Goal: Navigation & Orientation: Find specific page/section

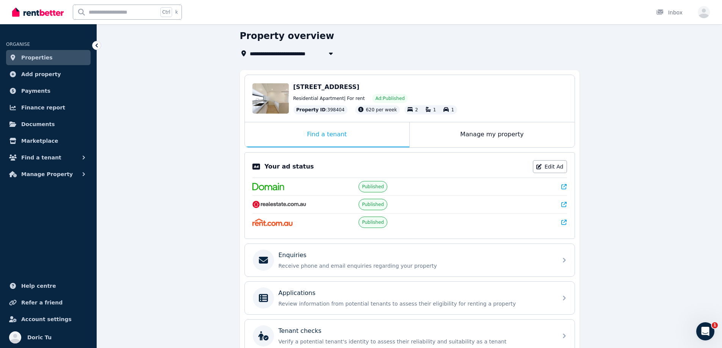
scroll to position [104, 0]
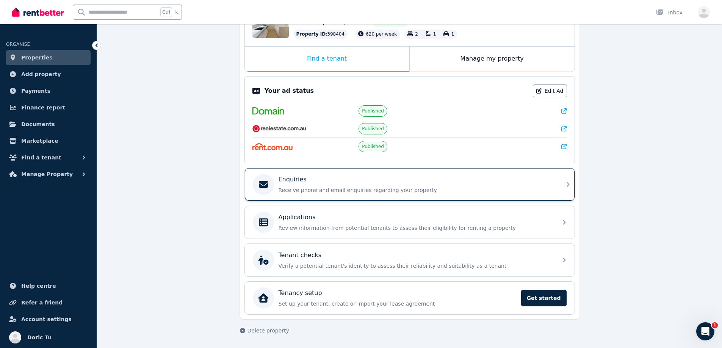
click at [282, 186] on div "Enquiries Receive phone and email enquiries regarding your property" at bounding box center [416, 184] width 275 height 19
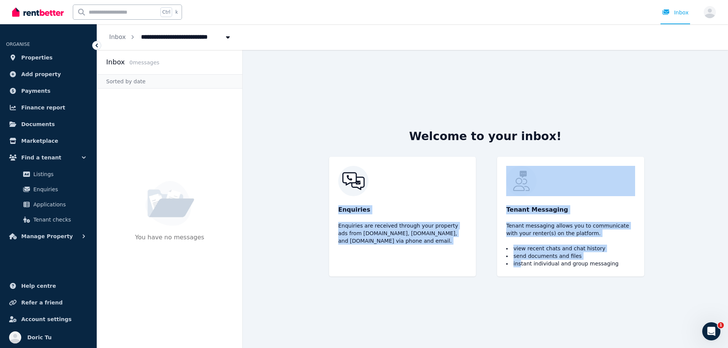
drag, startPoint x: 323, startPoint y: 171, endPoint x: 519, endPoint y: 292, distance: 231.2
click at [519, 292] on div "Welcome to your inbox! Enquiries Enquiries are received through your property a…" at bounding box center [485, 199] width 340 height 298
click at [502, 292] on div "Welcome to your inbox! Enquiries Enquiries are received through your property a…" at bounding box center [485, 199] width 340 height 298
drag, startPoint x: 637, startPoint y: 287, endPoint x: 313, endPoint y: 182, distance: 341.1
click at [313, 182] on main "Welcome to your inbox! Enquiries Enquiries are received through your property a…" at bounding box center [485, 199] width 485 height 298
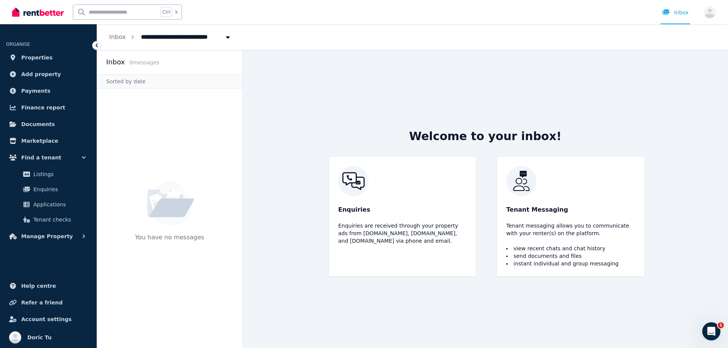
click at [312, 182] on main "Welcome to your inbox! Enquiries Enquiries are received through your property a…" at bounding box center [485, 199] width 485 height 298
click at [367, 182] on img at bounding box center [402, 181] width 129 height 30
click at [350, 205] on p "Enquiries" at bounding box center [402, 209] width 129 height 9
drag, startPoint x: 339, startPoint y: 207, endPoint x: 433, endPoint y: 283, distance: 121.6
click at [437, 284] on div "Welcome to your inbox! Enquiries Enquiries are received through your property a…" at bounding box center [485, 199] width 340 height 298
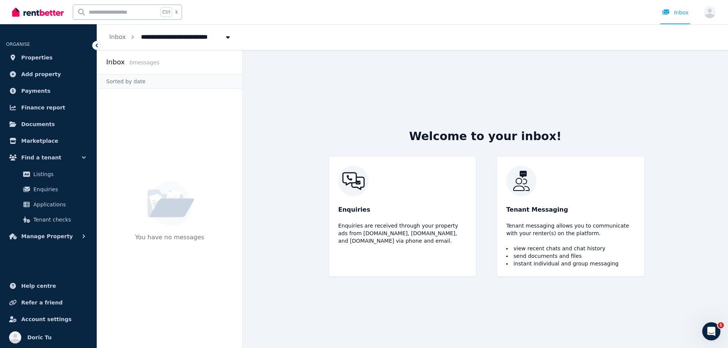
click at [392, 269] on div "Enquiries Enquiries are received through your property ads from [DOMAIN_NAME], …" at bounding box center [402, 217] width 147 height 120
drag, startPoint x: 397, startPoint y: 253, endPoint x: 311, endPoint y: 165, distance: 123.6
click at [311, 165] on main "Welcome to your inbox! Enquiries Enquiries are received through your property a…" at bounding box center [485, 199] width 485 height 298
click at [314, 187] on main "Welcome to your inbox! Enquiries Enquiries are received through your property a…" at bounding box center [485, 199] width 485 height 298
drag, startPoint x: 316, startPoint y: 168, endPoint x: 378, endPoint y: 273, distance: 121.0
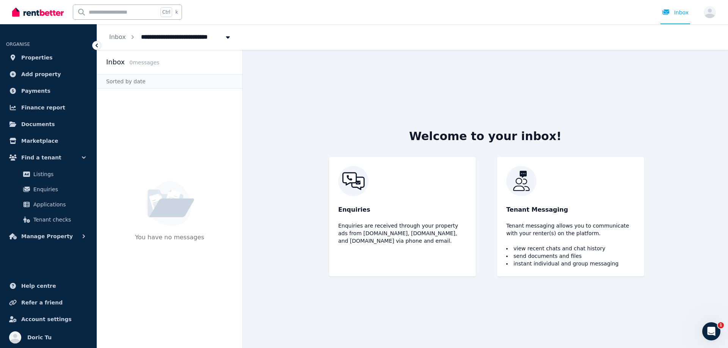
click at [443, 292] on div "Welcome to your inbox! Enquiries Enquiries are received through your property a…" at bounding box center [485, 199] width 340 height 298
click at [293, 240] on main "Welcome to your inbox! Enquiries Enquiries are received through your property a…" at bounding box center [485, 199] width 485 height 298
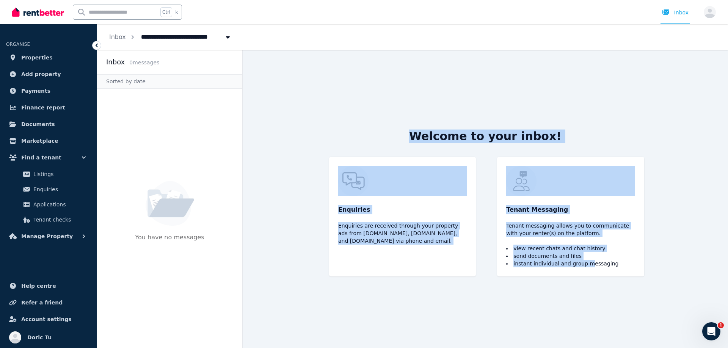
drag, startPoint x: 404, startPoint y: 126, endPoint x: 545, endPoint y: 318, distance: 238.4
click at [583, 341] on div "Welcome to your inbox! Enquiries Enquiries are received through your property a…" at bounding box center [485, 199] width 340 height 298
click at [509, 302] on div "Welcome to your inbox! Enquiries Enquiries are received through your property a…" at bounding box center [485, 199] width 340 height 298
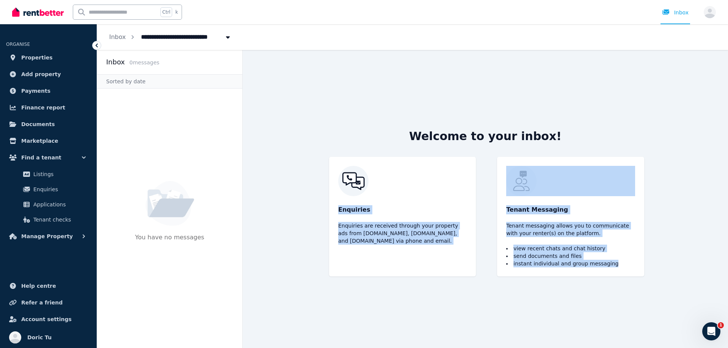
drag, startPoint x: 635, startPoint y: 294, endPoint x: 376, endPoint y: 120, distance: 312.2
click at [376, 120] on div "Welcome to your inbox! Enquiries Enquiries are received through your property a…" at bounding box center [485, 199] width 340 height 298
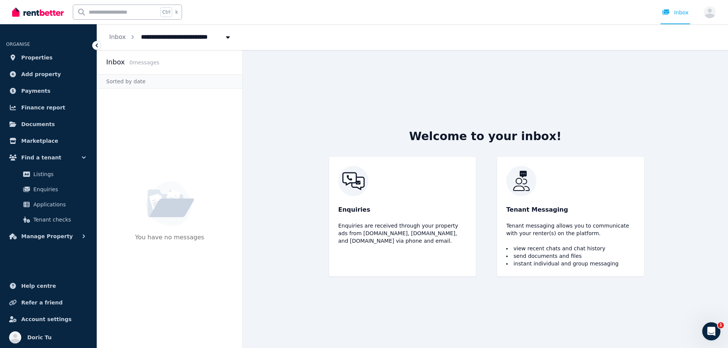
click at [376, 120] on div "Welcome to your inbox! Enquiries Enquiries are received through your property a…" at bounding box center [485, 199] width 340 height 298
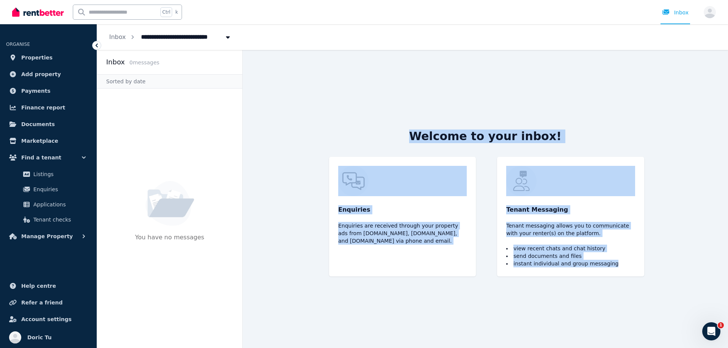
drag, startPoint x: 419, startPoint y: 121, endPoint x: 607, endPoint y: 313, distance: 269.5
click at [609, 313] on div "Welcome to your inbox! Enquiries Enquiries are received through your property a…" at bounding box center [485, 199] width 340 height 298
click at [516, 291] on div "Welcome to your inbox! Enquiries Enquiries are received through your property a…" at bounding box center [485, 199] width 340 height 298
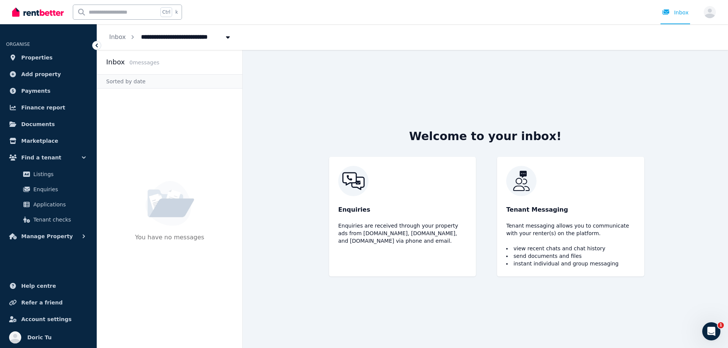
click at [43, 50] on ul "ORGANISE Properties Add property Payments Finance report Documents Marketplace …" at bounding box center [48, 138] width 97 height 212
click at [41, 55] on span "Properties" at bounding box center [36, 57] width 31 height 9
